Goal: Find specific page/section: Find specific page/section

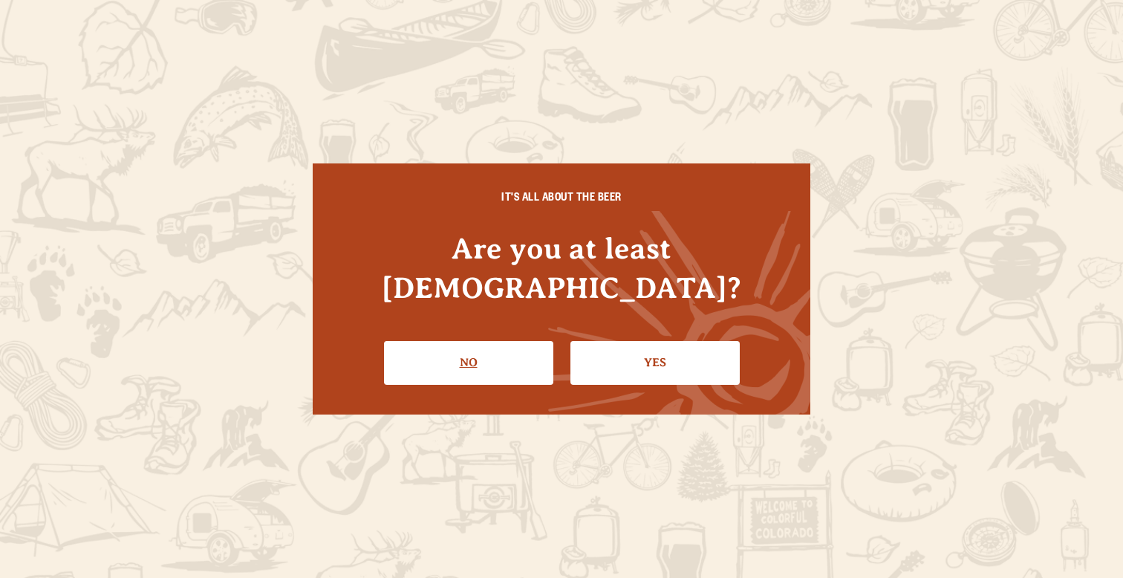
click at [659, 341] on link "Yes" at bounding box center [654, 362] width 169 height 43
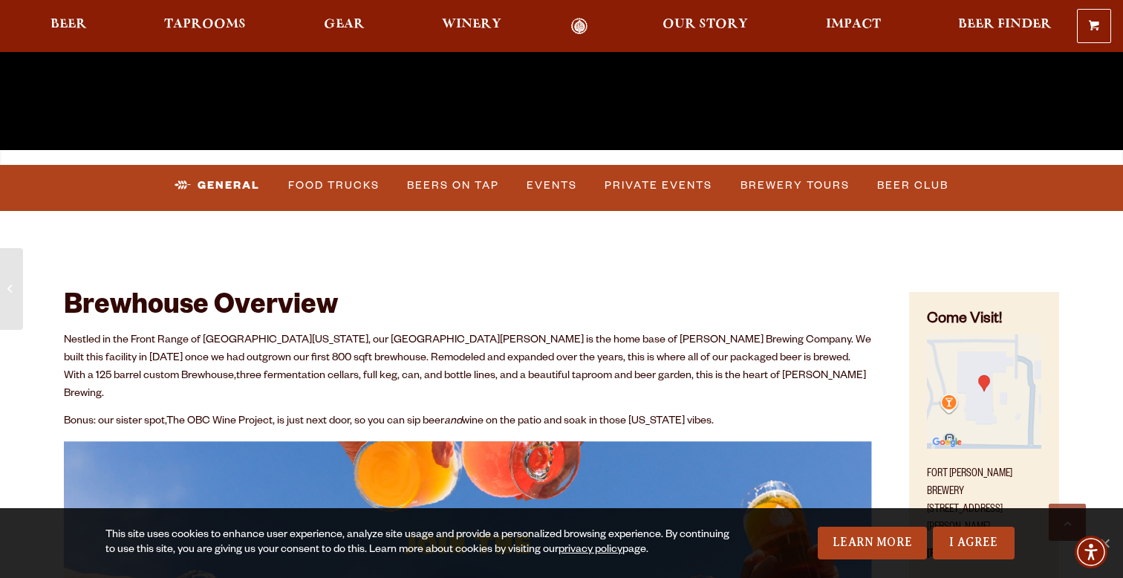
scroll to position [490, 0]
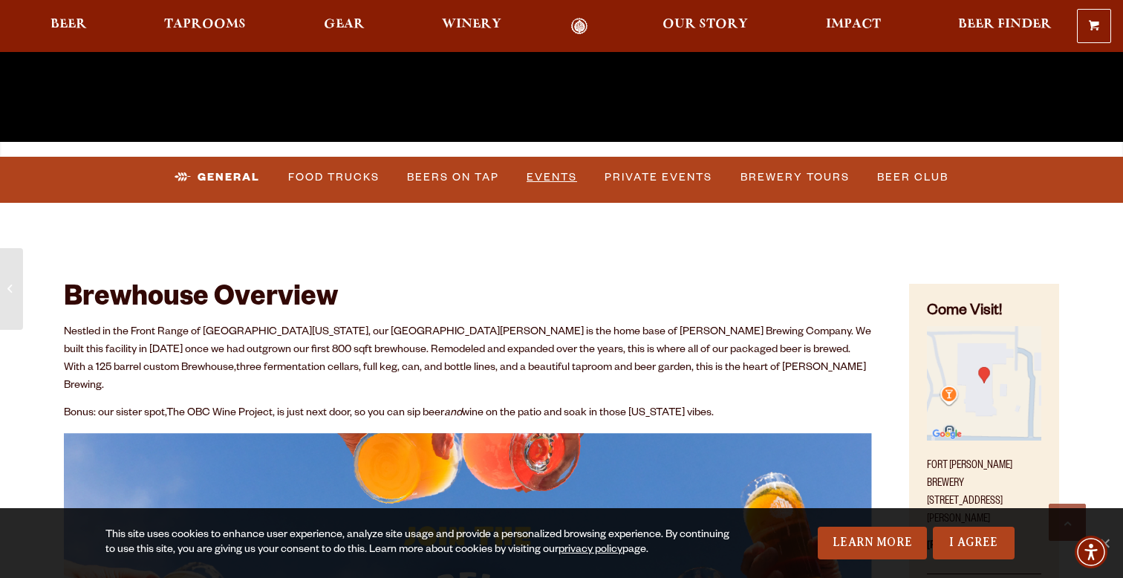
click at [539, 166] on link "Events" at bounding box center [551, 177] width 62 height 34
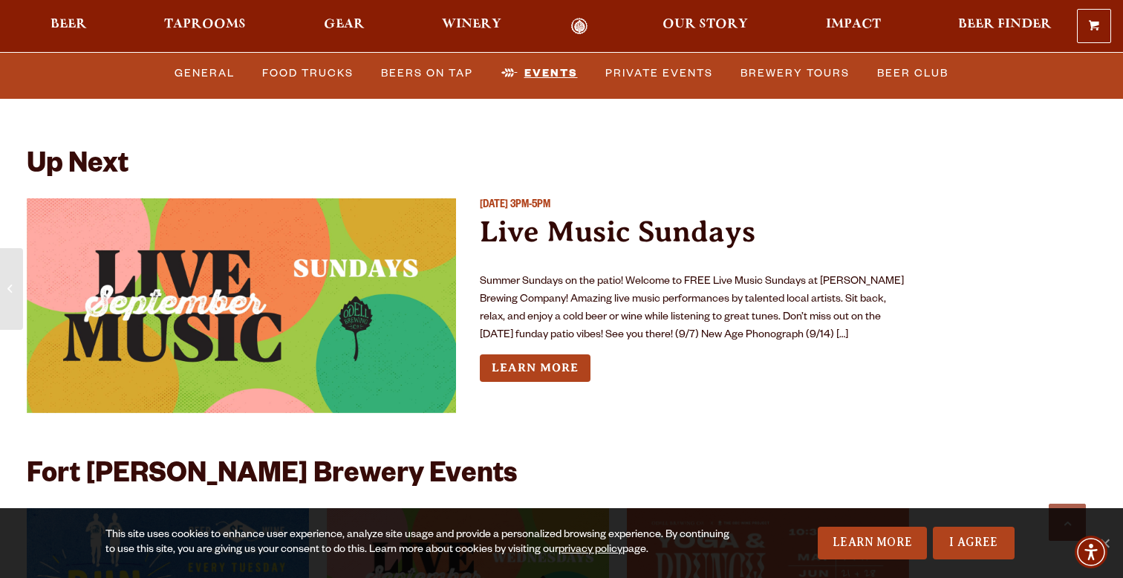
scroll to position [5418, 0]
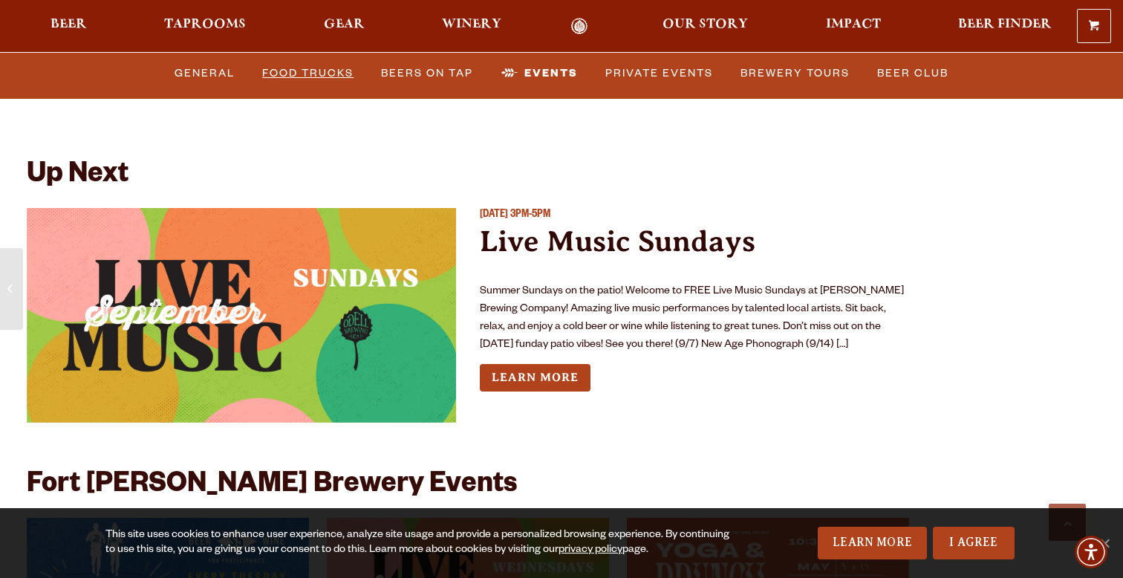
click at [328, 76] on link "Food Trucks" at bounding box center [307, 73] width 103 height 34
click at [325, 71] on link "Food Trucks" at bounding box center [321, 73] width 130 height 34
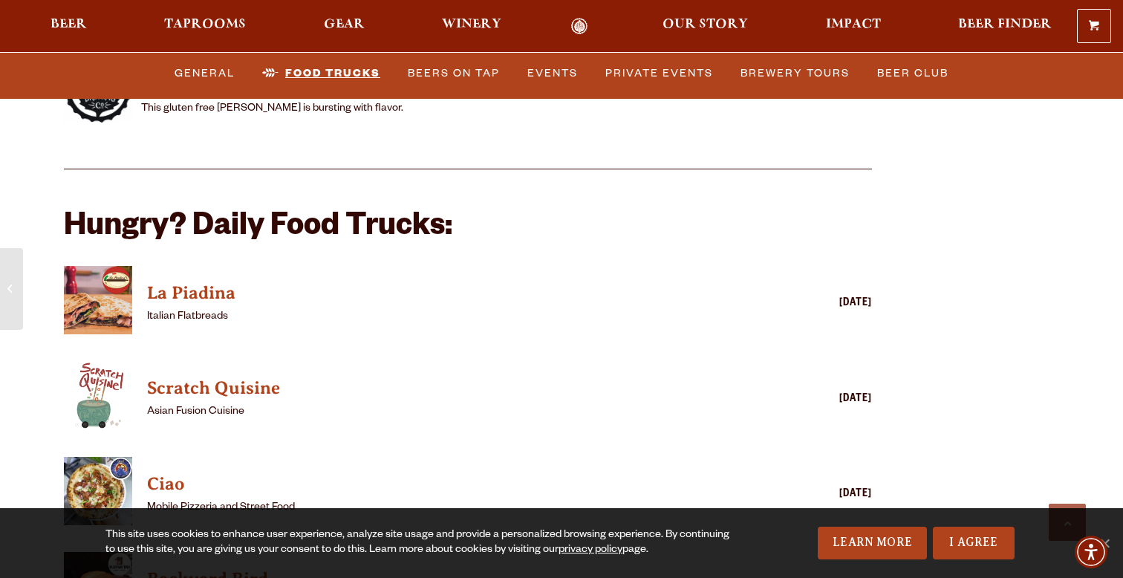
scroll to position [3426, 0]
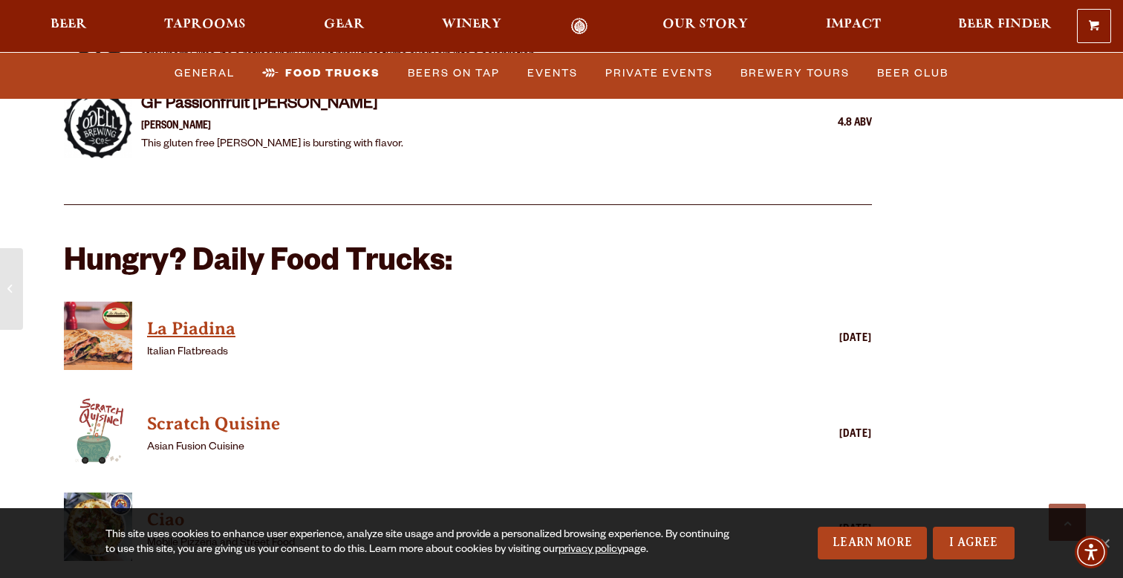
click at [169, 317] on h4 "La Piadina" at bounding box center [446, 329] width 598 height 24
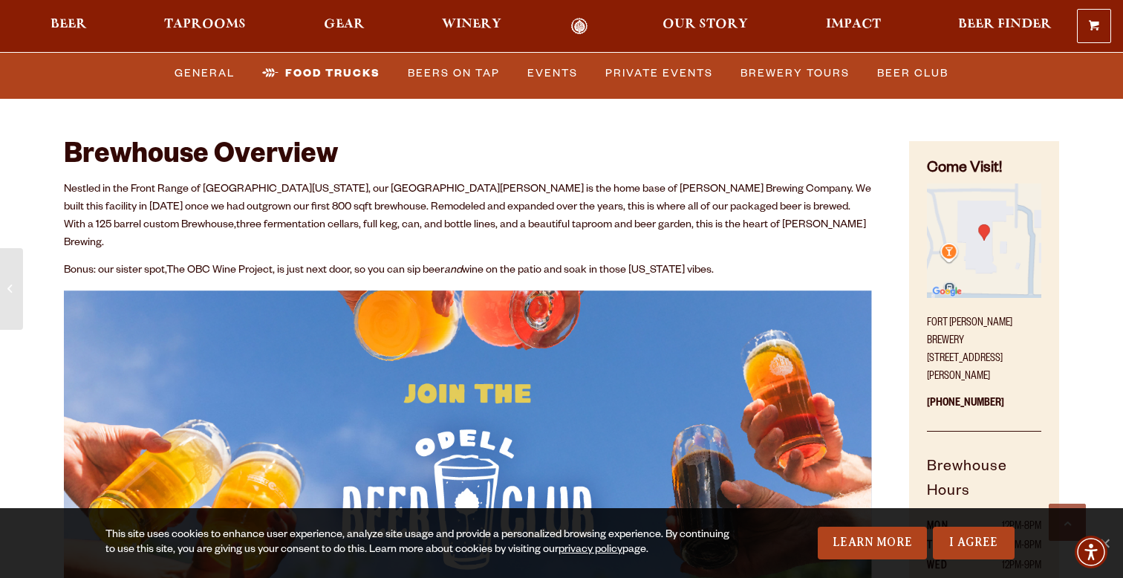
scroll to position [611, 0]
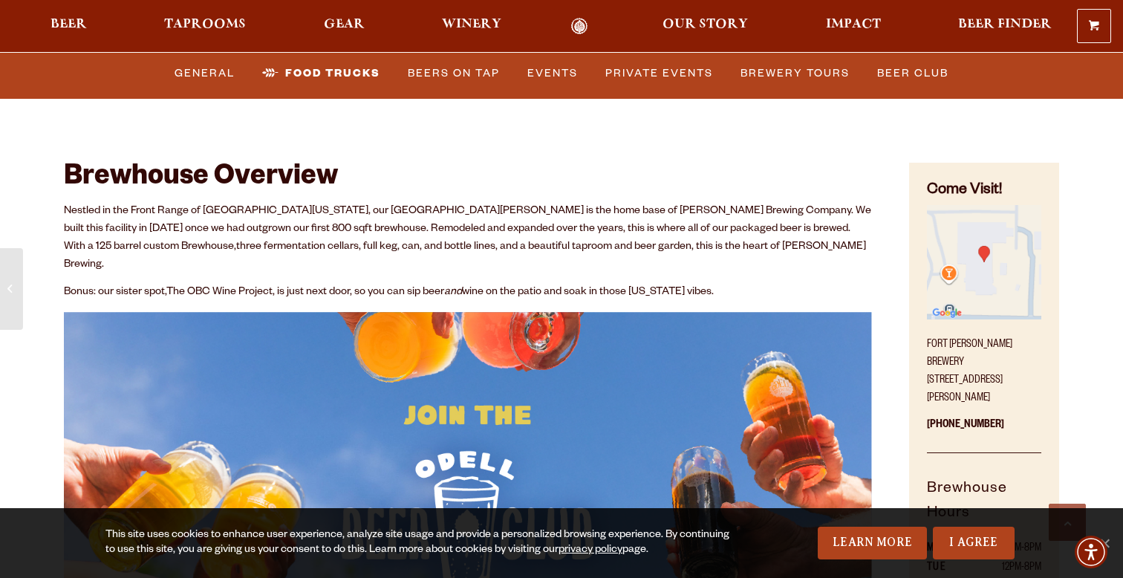
click at [348, 284] on p "Bonus: our sister spot, The OBC Wine Project , is just next door, so you can si…" at bounding box center [468, 293] width 808 height 18
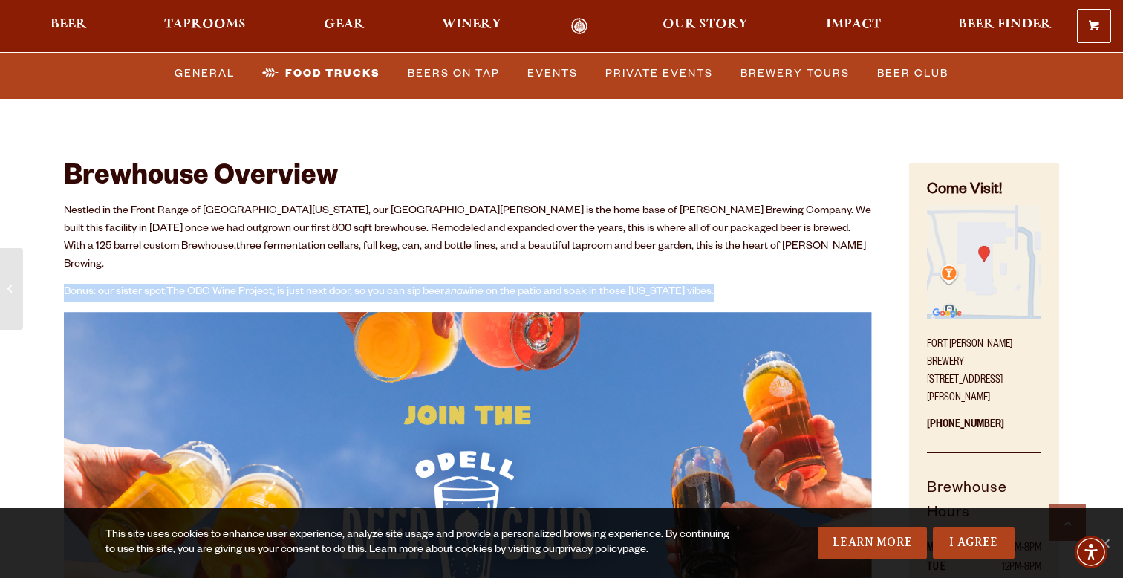
click at [348, 284] on p "Bonus: our sister spot, The OBC Wine Project , is just next door, so you can si…" at bounding box center [468, 293] width 808 height 18
click at [1001, 285] on img "Find on Google Maps (opens in a new window)" at bounding box center [984, 262] width 114 height 114
